Goal: Navigation & Orientation: Find specific page/section

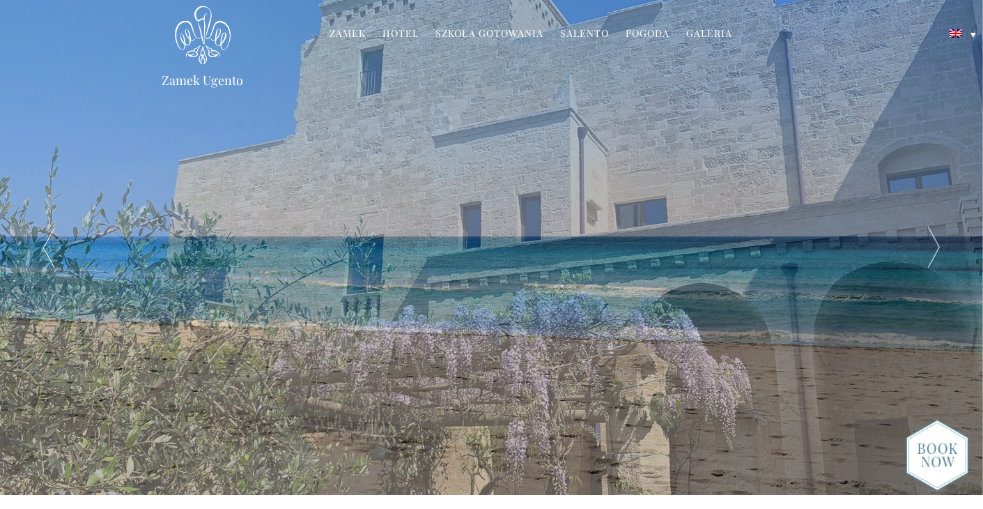
click at [925, 235] on div at bounding box center [934, 247] width 98 height 495
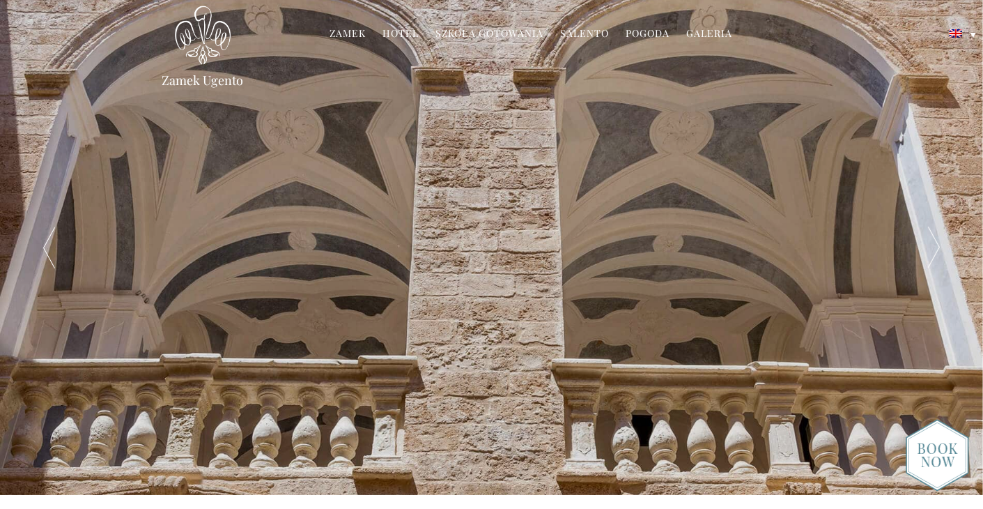
click at [928, 240] on div at bounding box center [934, 247] width 98 height 495
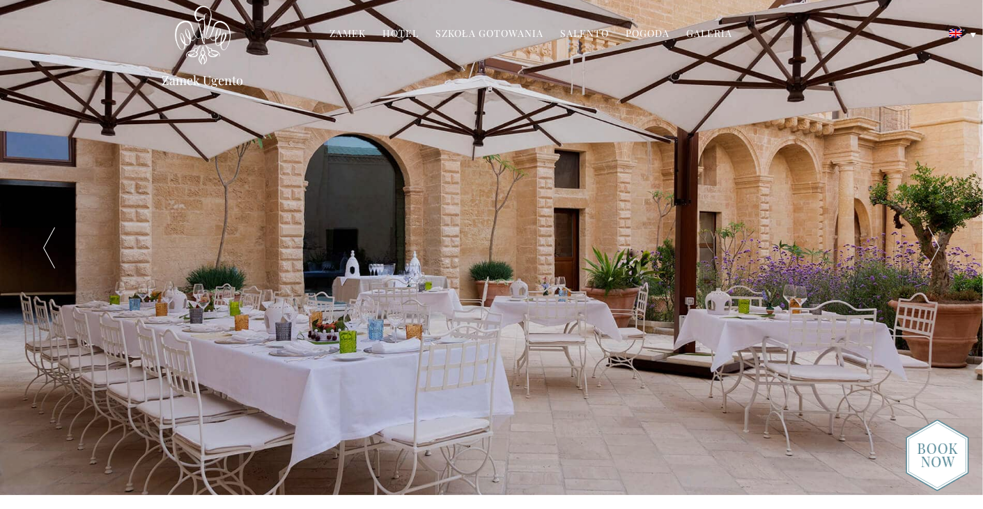
click at [928, 240] on div at bounding box center [934, 247] width 98 height 495
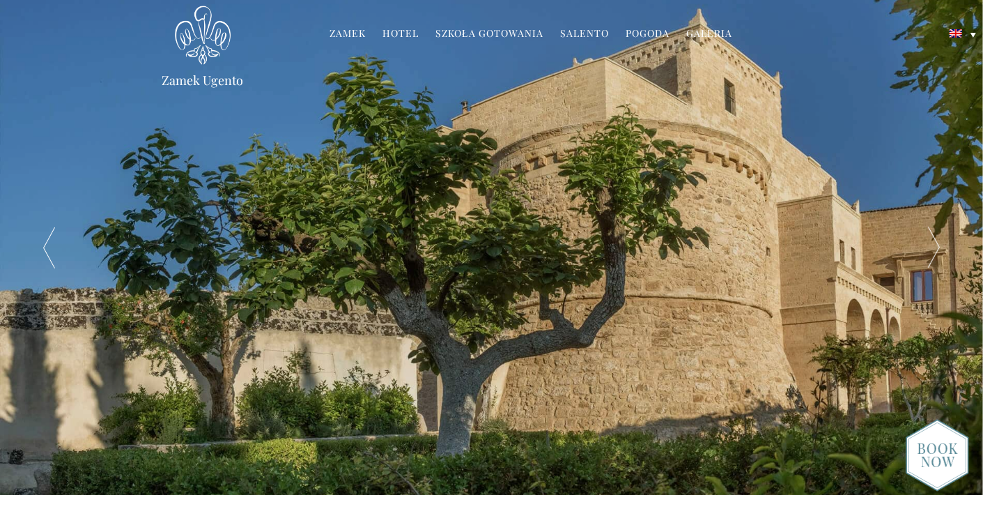
click at [928, 240] on div at bounding box center [934, 247] width 98 height 495
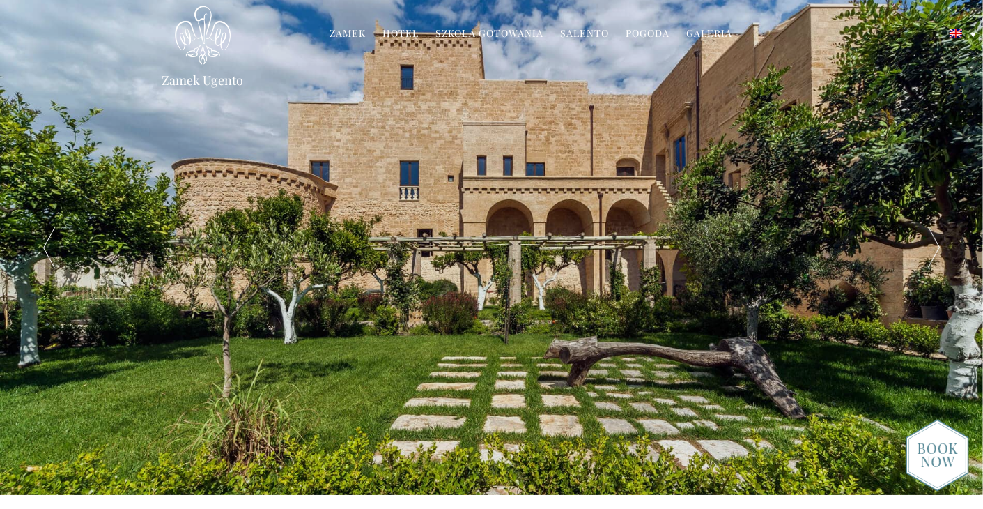
click at [928, 240] on div at bounding box center [934, 247] width 98 height 495
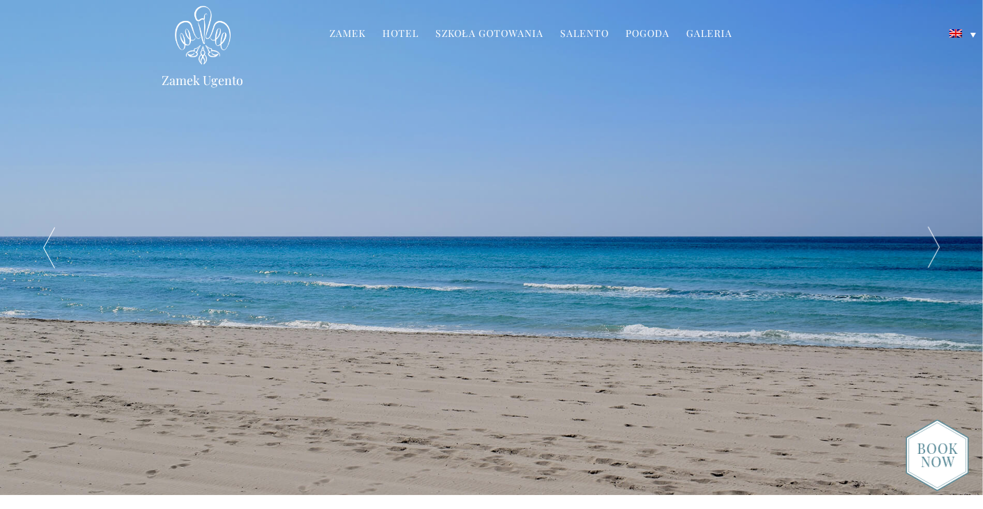
click at [928, 240] on div at bounding box center [934, 247] width 98 height 495
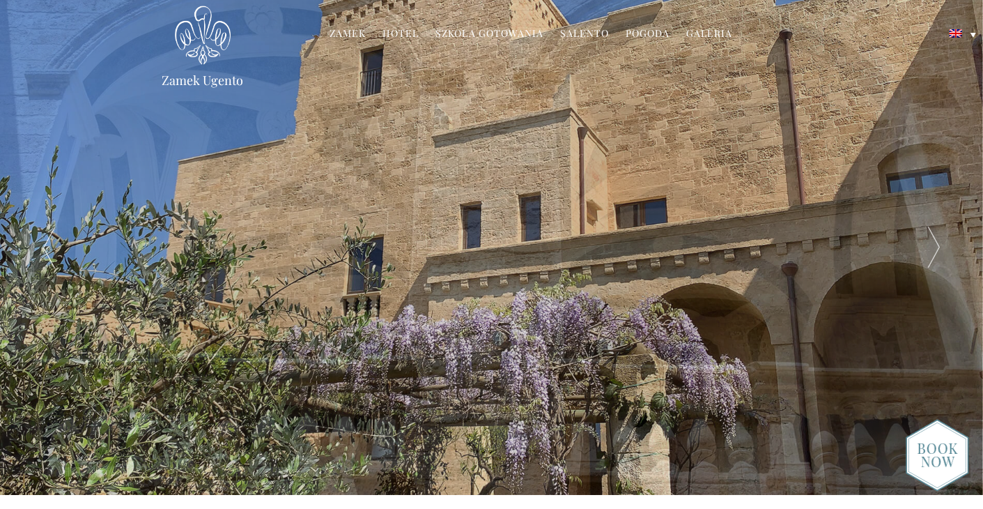
click at [401, 33] on font "Hotel" at bounding box center [401, 32] width 36 height 13
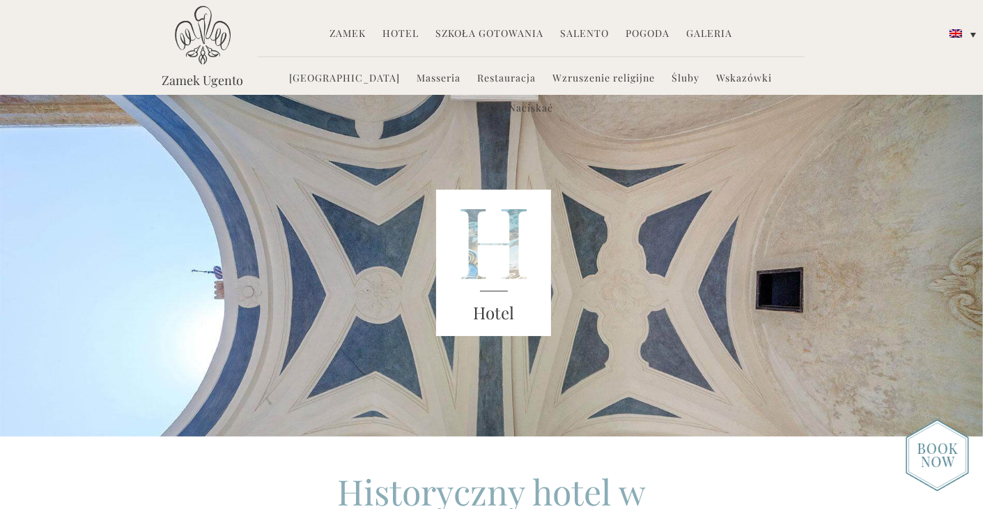
click at [553, 101] on font "Naciskać" at bounding box center [531, 107] width 45 height 13
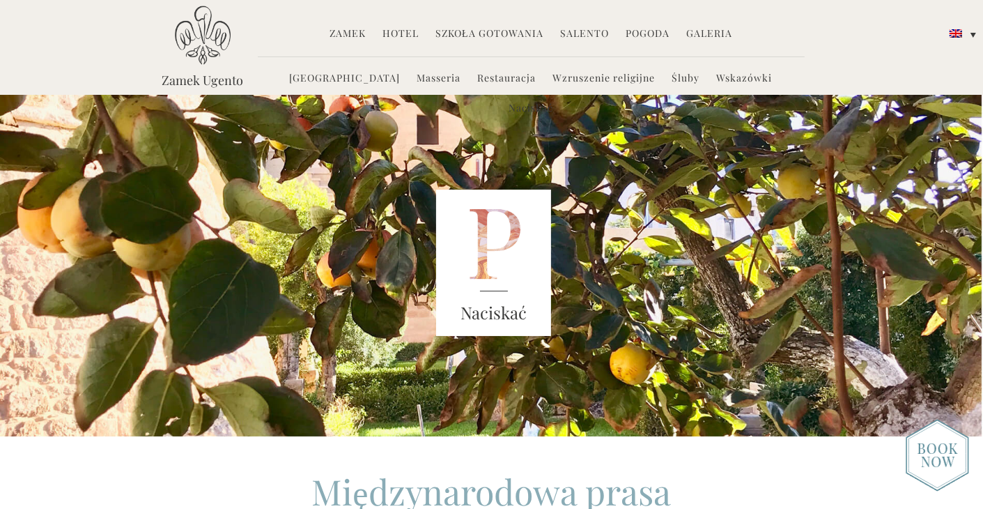
click at [348, 36] on font "Zamek" at bounding box center [348, 32] width 36 height 13
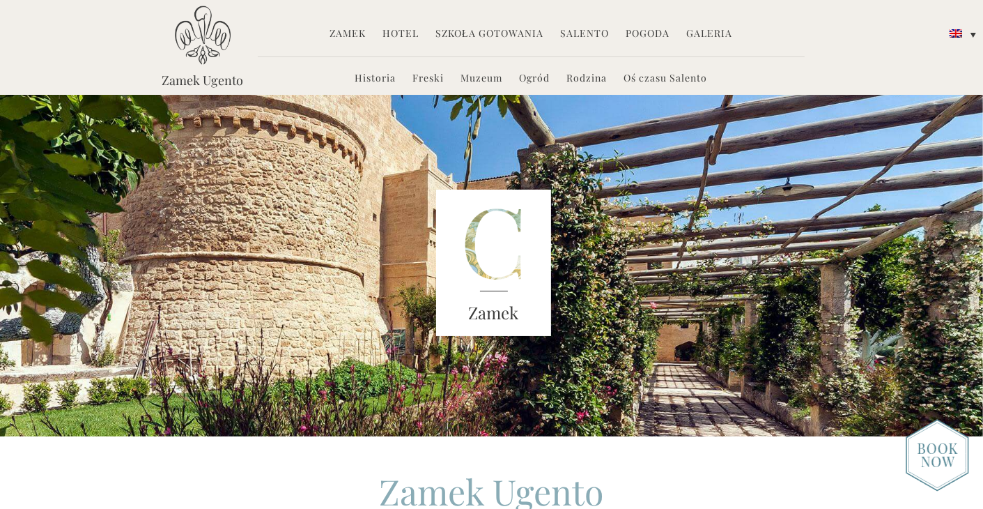
click at [361, 37] on font "Zamek" at bounding box center [348, 32] width 36 height 13
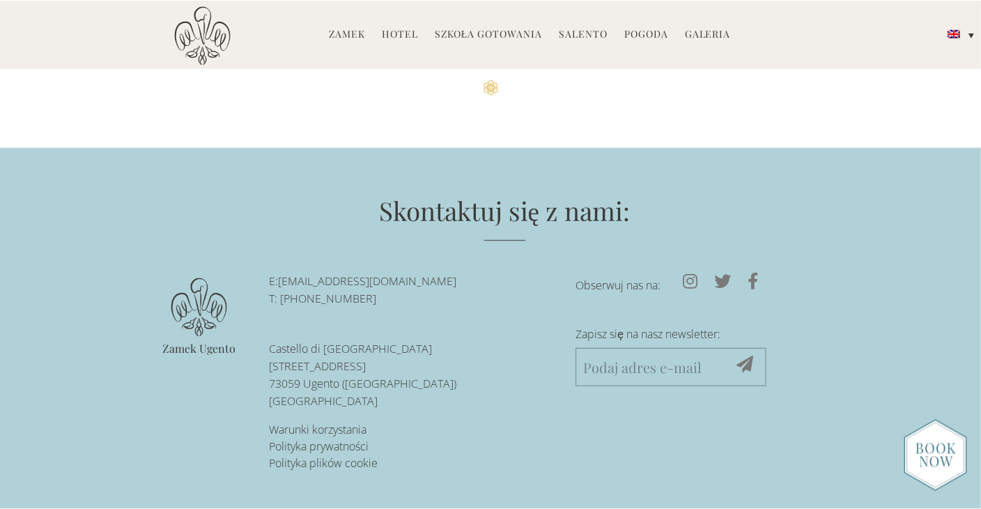
scroll to position [3698, 0]
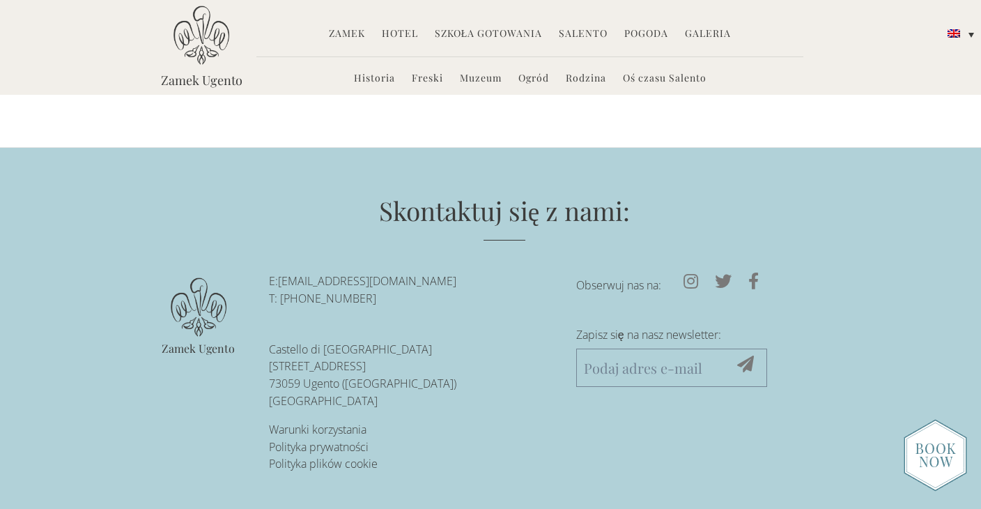
click at [422, 82] on font "Freski" at bounding box center [427, 77] width 31 height 13
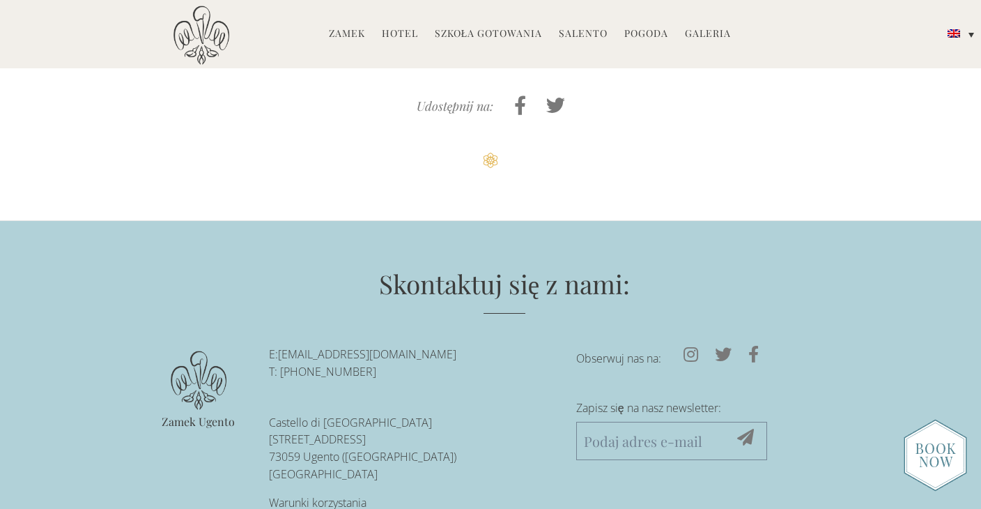
scroll to position [3666, 0]
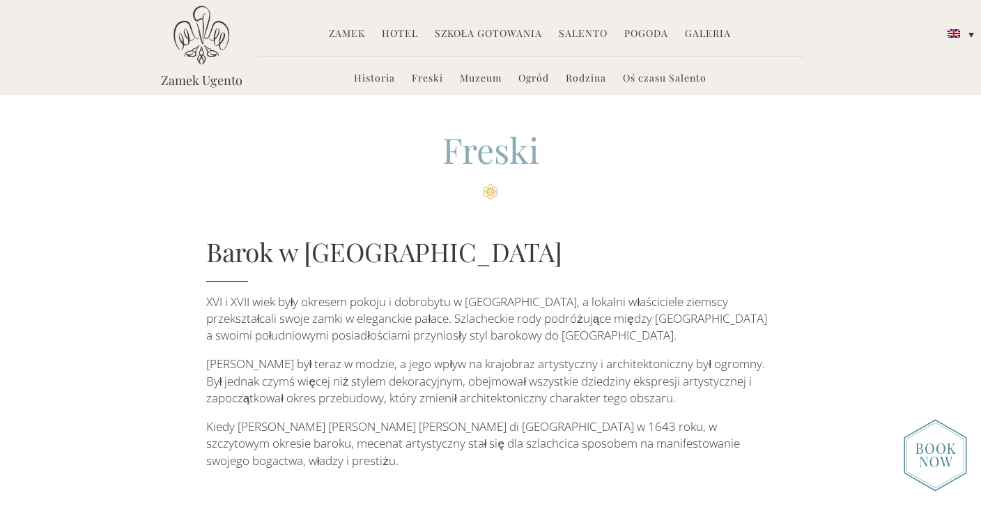
click at [393, 36] on font "Hotel" at bounding box center [400, 32] width 36 height 13
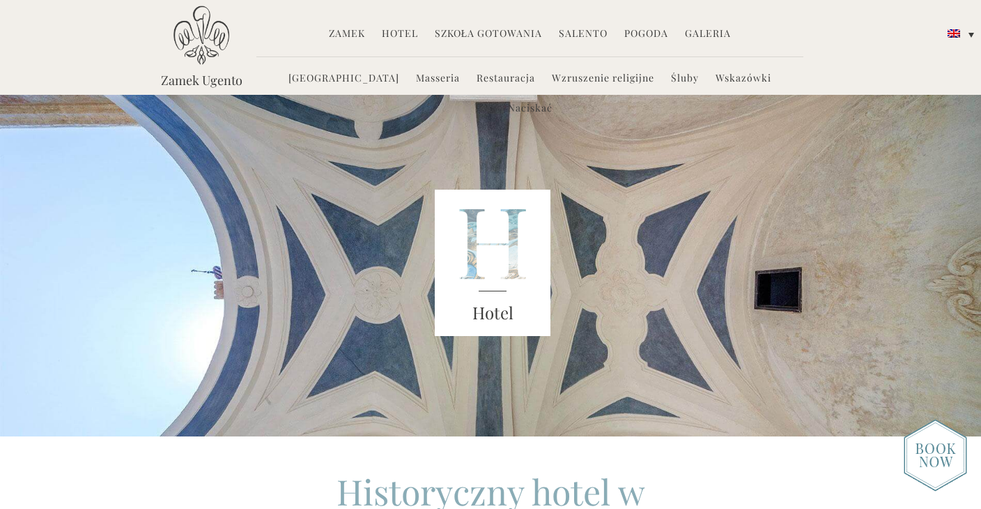
click at [316, 78] on font "[GEOGRAPHIC_DATA]" at bounding box center [343, 77] width 111 height 13
